Goal: Check status: Check status

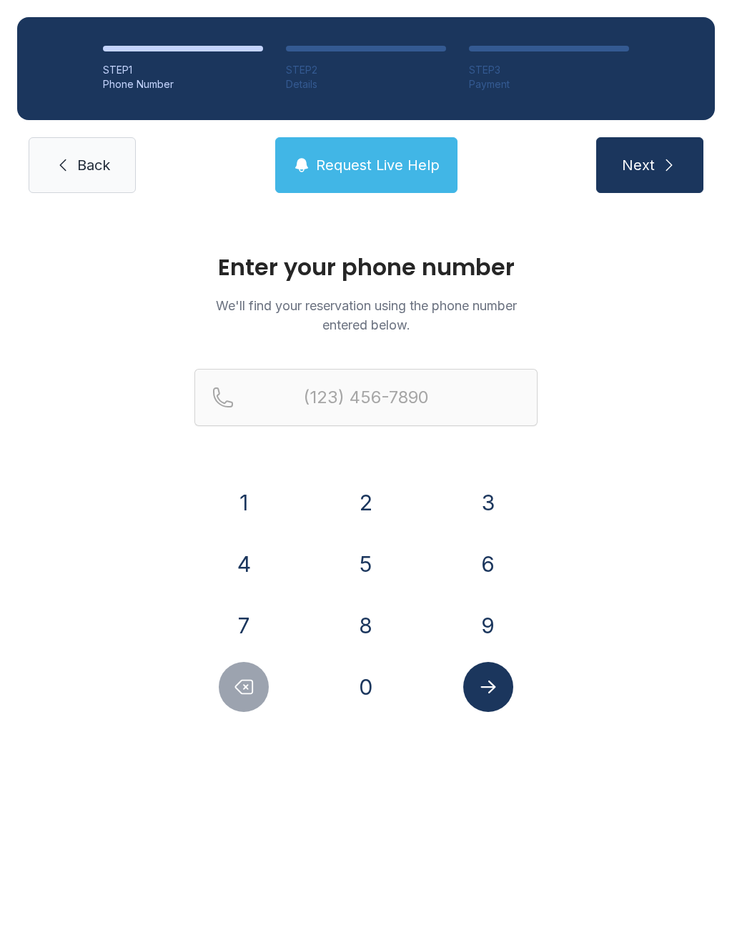
click at [483, 498] on button "3" at bounding box center [488, 503] width 50 height 50
click at [245, 501] on button "1" at bounding box center [244, 503] width 50 height 50
click at [238, 555] on button "4" at bounding box center [244, 564] width 50 height 50
click at [364, 556] on button "5" at bounding box center [366, 564] width 50 height 50
click at [361, 611] on button "8" at bounding box center [366, 626] width 50 height 50
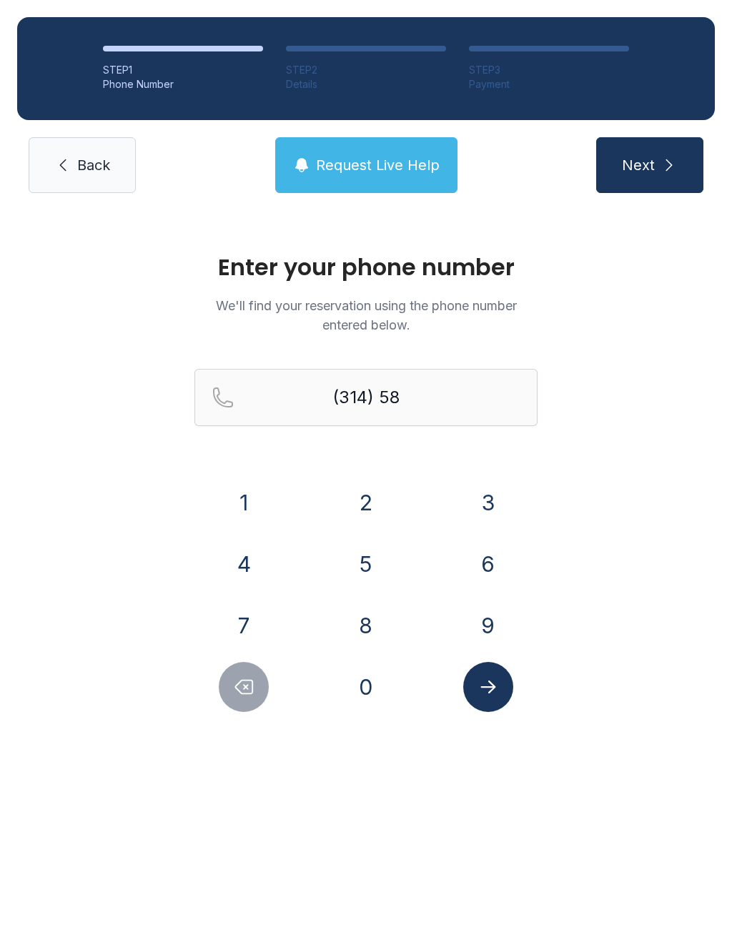
click at [366, 675] on button "0" at bounding box center [366, 687] width 50 height 50
click at [245, 601] on button "7" at bounding box center [244, 626] width 50 height 50
click at [368, 619] on button "8" at bounding box center [366, 626] width 50 height 50
click at [361, 682] on button "0" at bounding box center [366, 687] width 50 height 50
click at [488, 560] on button "6" at bounding box center [488, 564] width 50 height 50
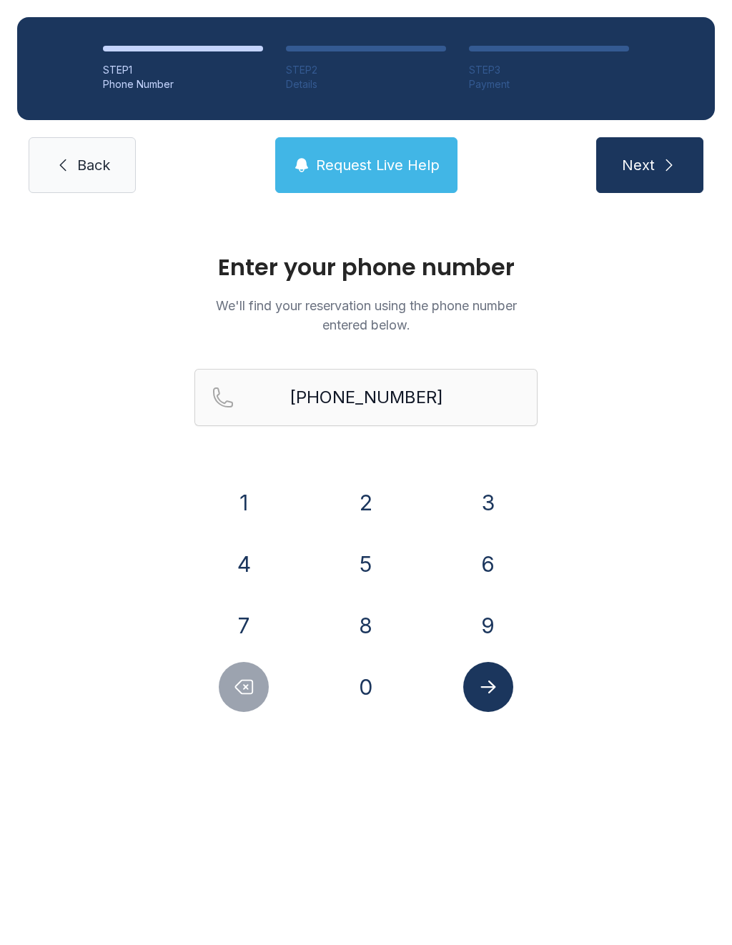
click at [488, 679] on icon "Submit lookup form" at bounding box center [488, 687] width 21 height 21
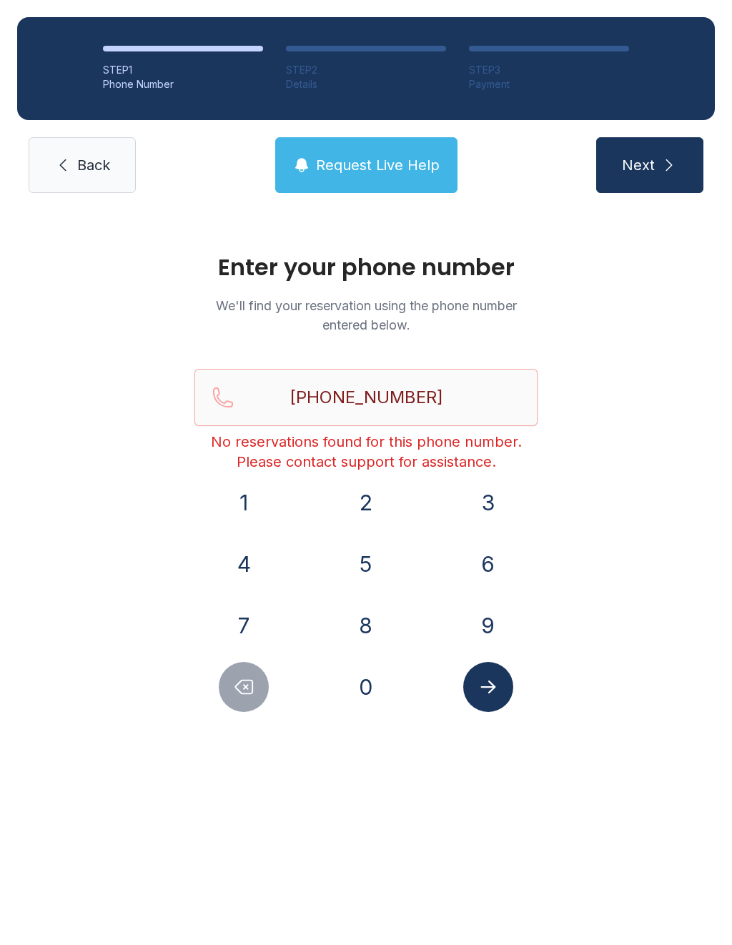
click at [260, 686] on button "Delete number" at bounding box center [244, 687] width 50 height 50
type input "(314) 580-780"
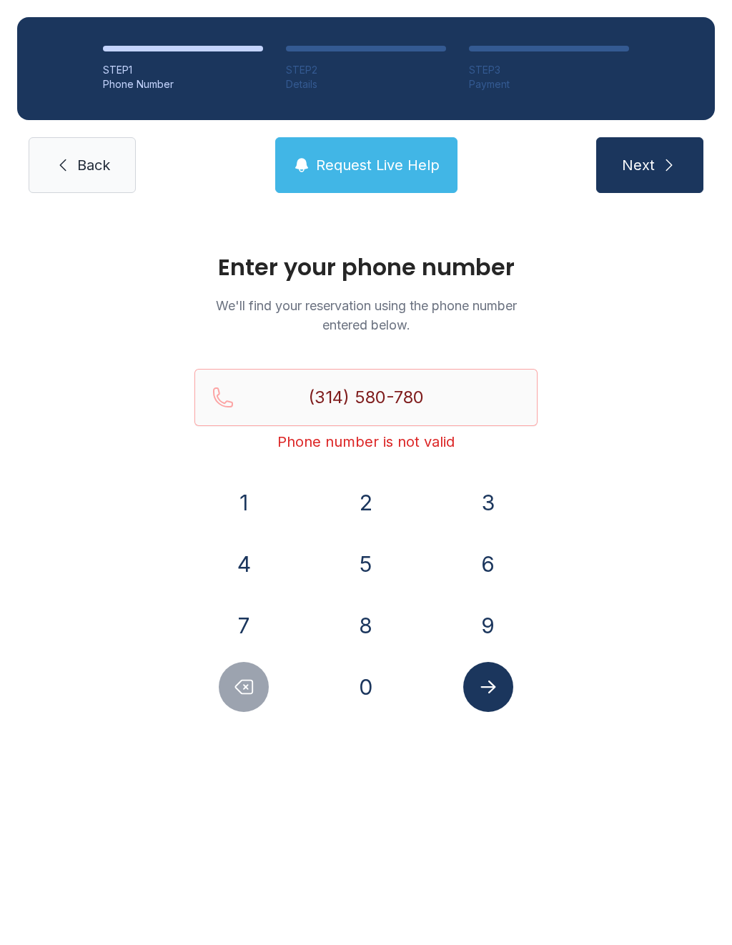
click at [94, 154] on link "Back" at bounding box center [82, 165] width 107 height 56
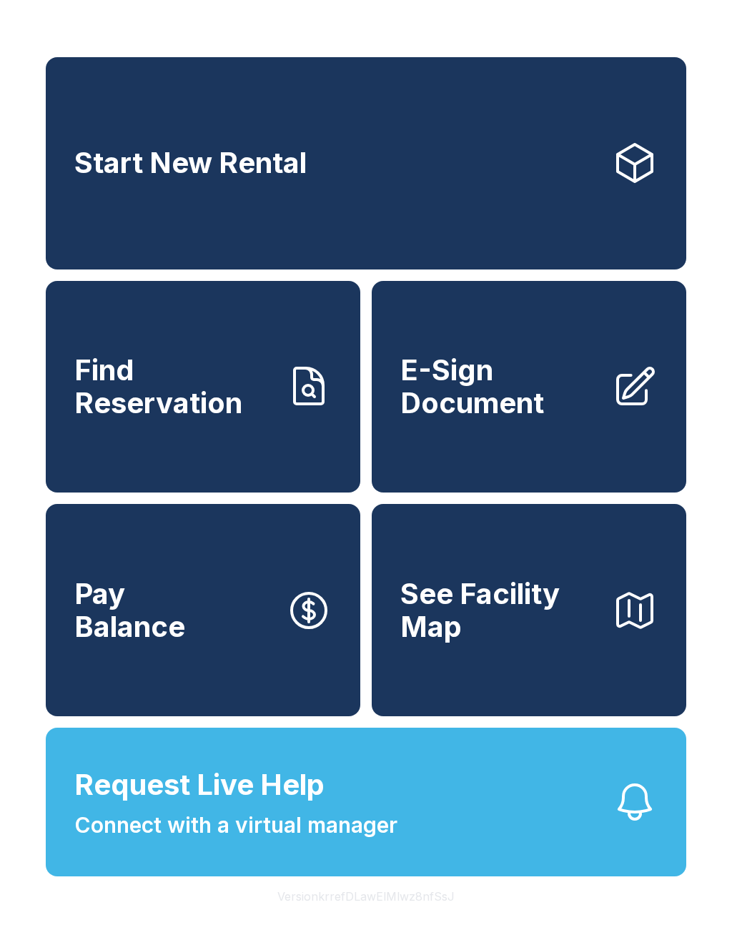
click at [458, 869] on button "Request Live Help Connect with a virtual manager" at bounding box center [366, 802] width 641 height 149
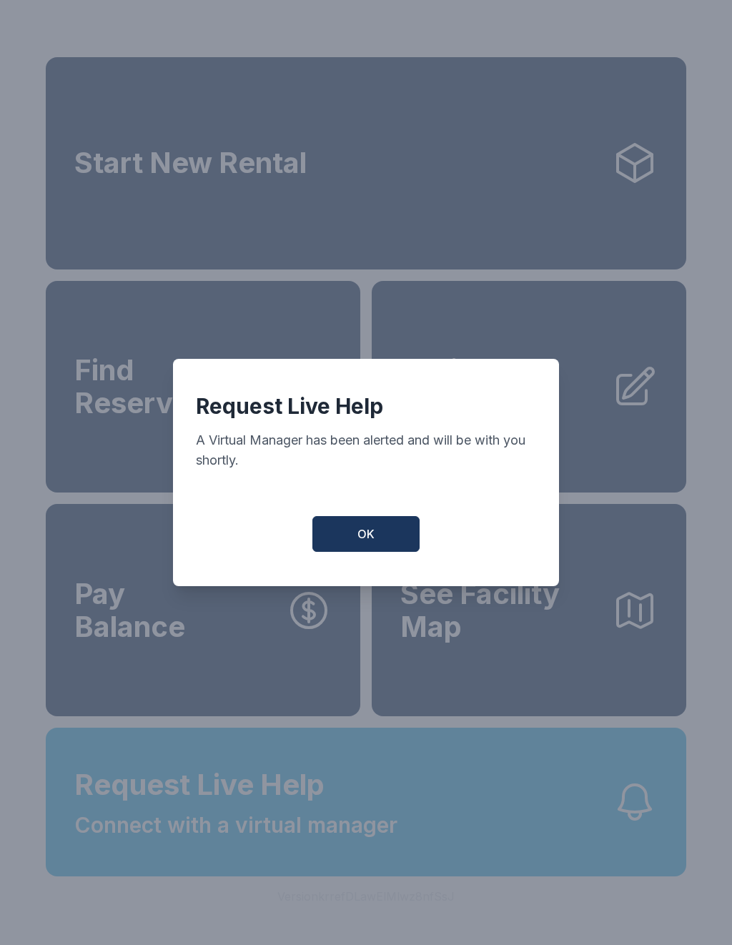
click at [385, 533] on button "OK" at bounding box center [366, 534] width 107 height 36
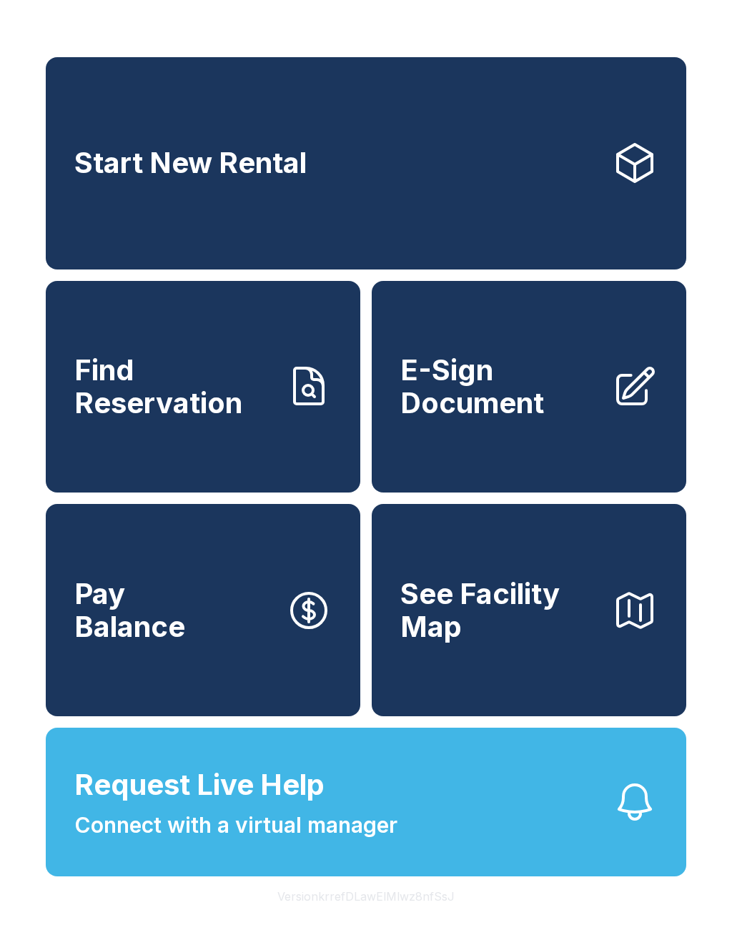
click at [531, 717] on button "See Facility Map" at bounding box center [529, 610] width 315 height 212
click at [493, 639] on span "See Facility Map" at bounding box center [501, 610] width 200 height 65
